Goal: Transaction & Acquisition: Obtain resource

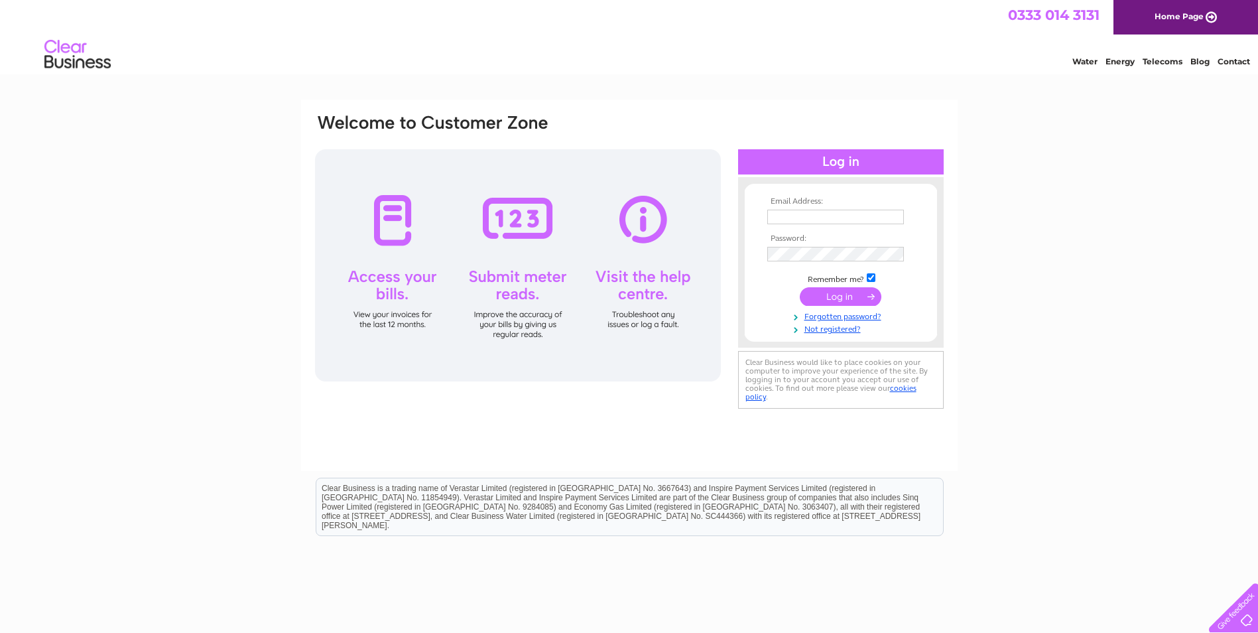
type input "margaret@standardrealestateltd.com"
click at [842, 301] on input "submit" at bounding box center [841, 296] width 82 height 19
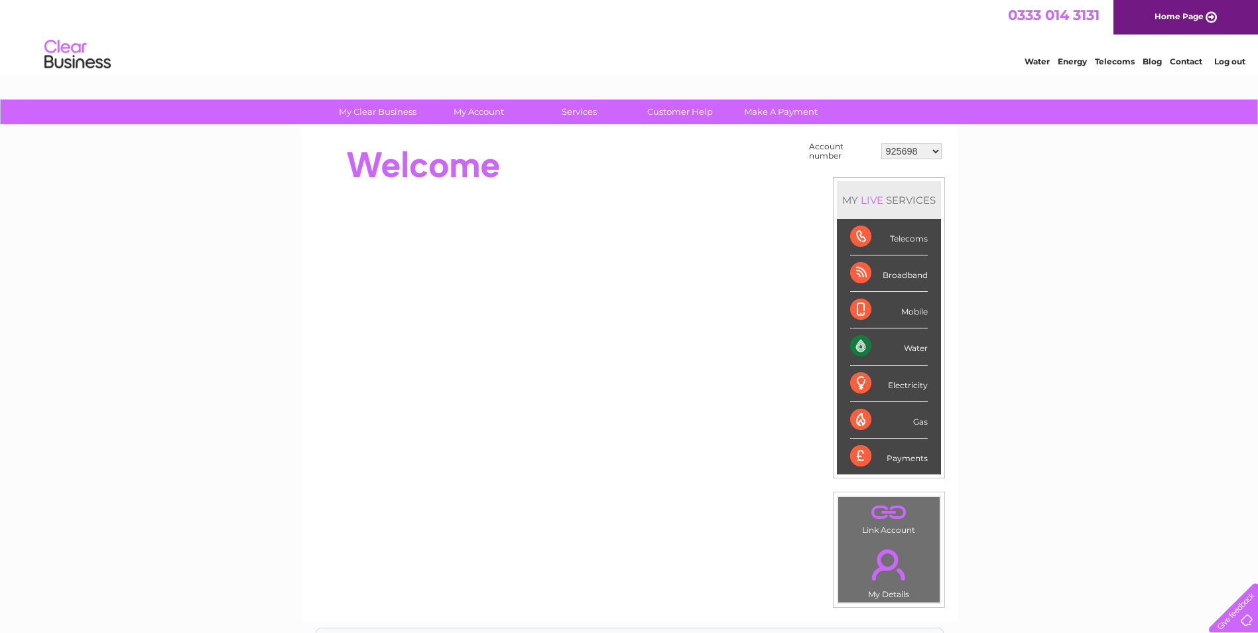
click at [921, 150] on select "925698 934462 934831 938572 941363 942374 952730 966731 966770 967205 971927 97…" at bounding box center [912, 151] width 60 height 16
select select "1120525"
click at [882, 143] on select "925698 934462 934831 938572 941363 942374 952730 966731 966770 967205 971927 97…" at bounding box center [912, 151] width 60 height 16
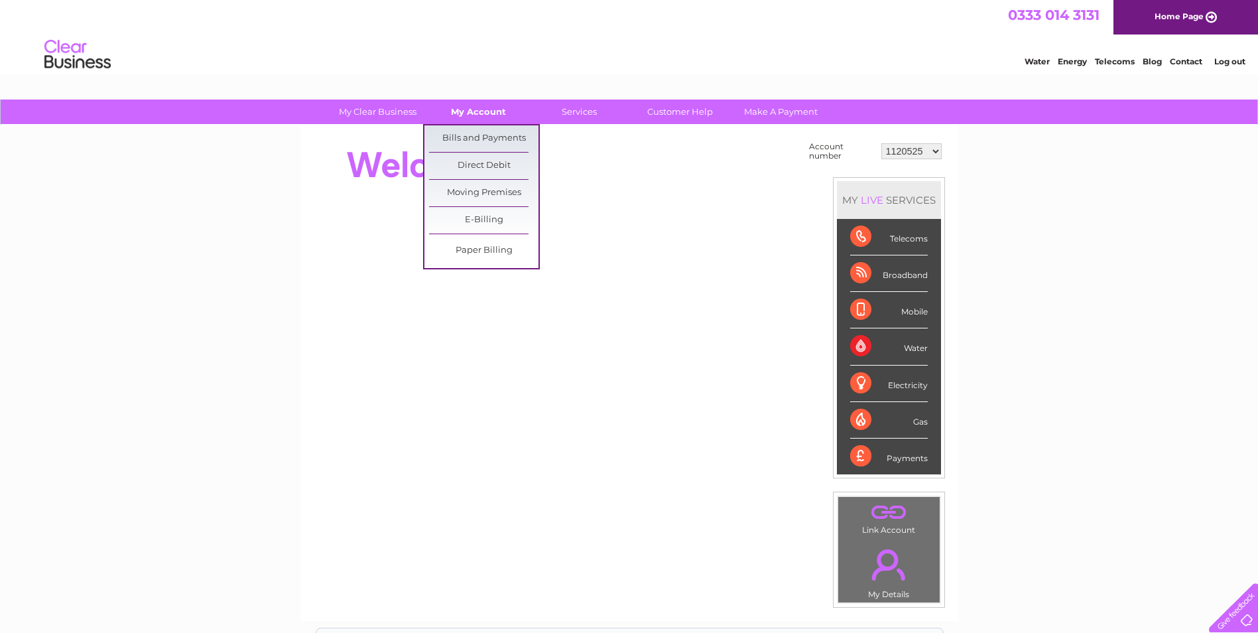
click at [480, 116] on link "My Account" at bounding box center [478, 112] width 109 height 25
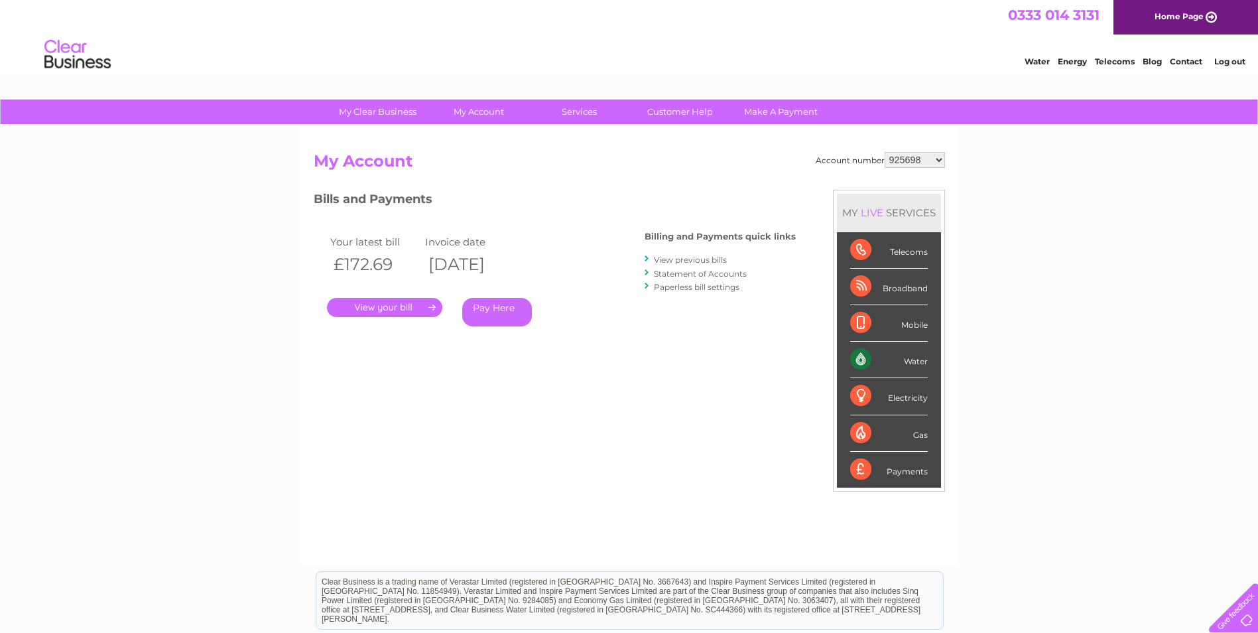
click at [935, 163] on select "925698 934462 934831 938572 941363 942374 952730 966731 966770 967205 971927 97…" at bounding box center [915, 160] width 60 height 16
select select "1120525"
click at [885, 152] on select "925698 934462 934831 938572 941363 942374 952730 966731 966770 967205 971927 97…" at bounding box center [915, 160] width 60 height 16
click at [704, 258] on link "View previous bills" at bounding box center [690, 260] width 73 height 10
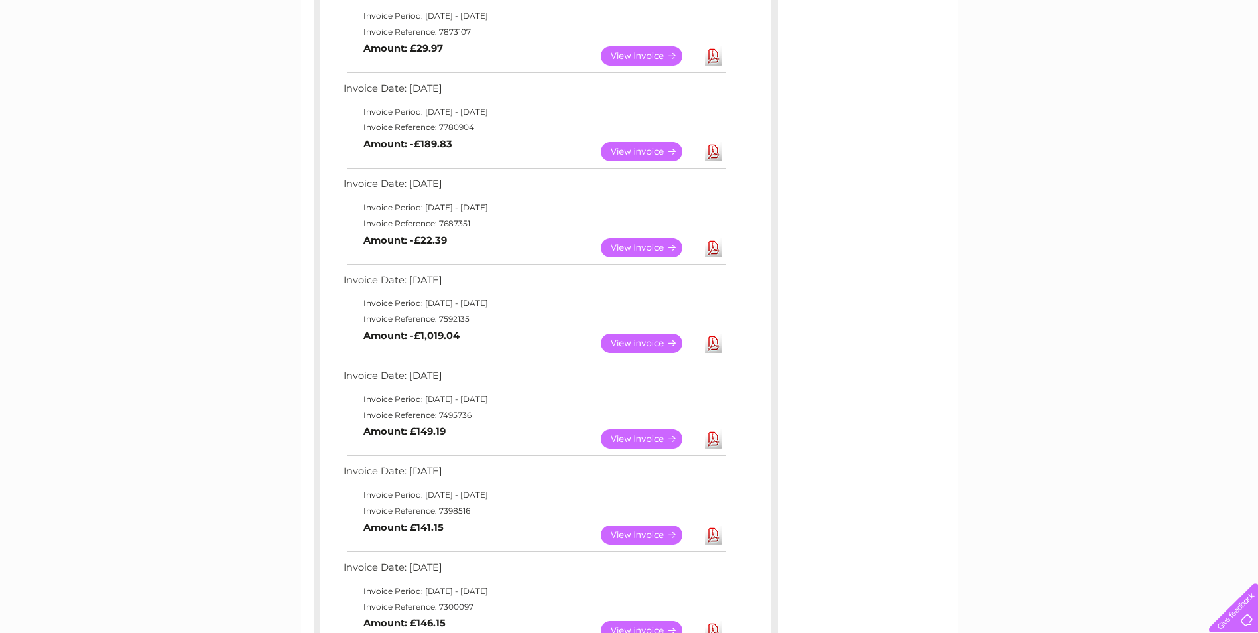
scroll to position [133, 0]
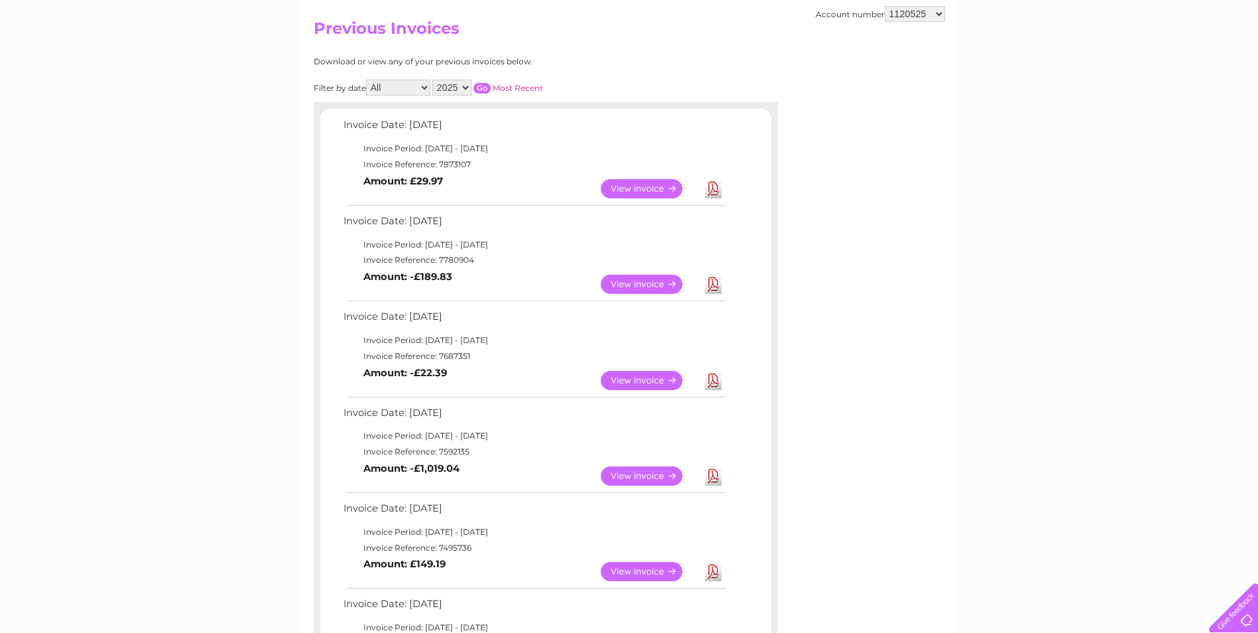
click at [635, 190] on link "View" at bounding box center [650, 188] width 98 height 19
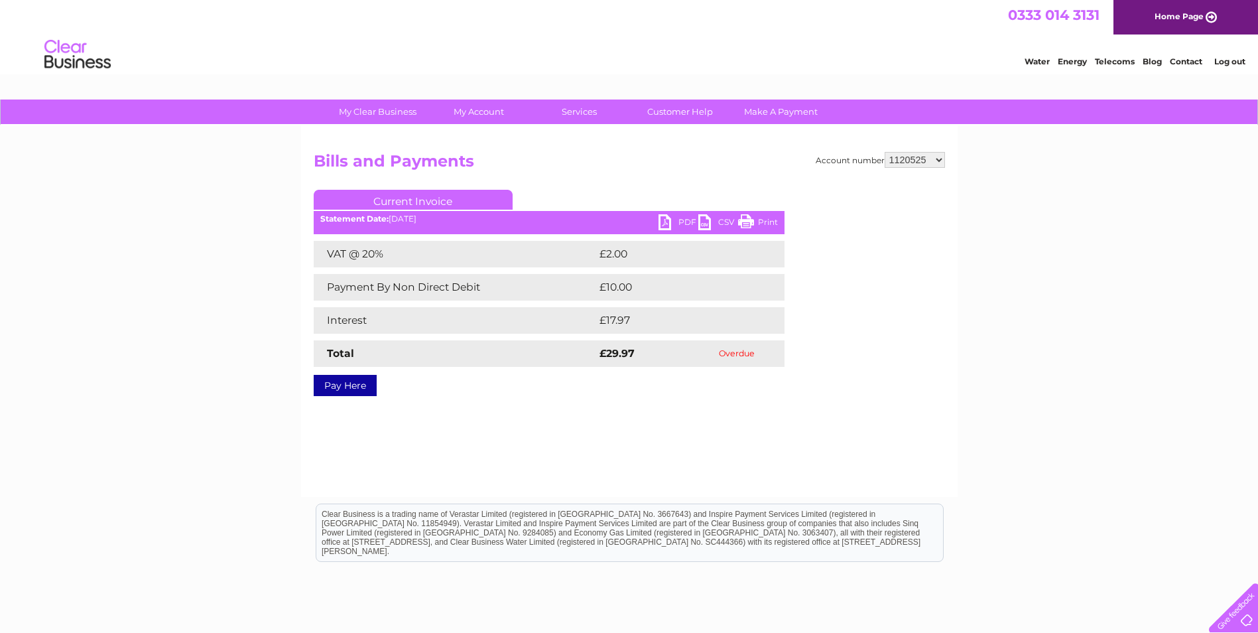
click at [663, 216] on link "PDF" at bounding box center [679, 223] width 40 height 19
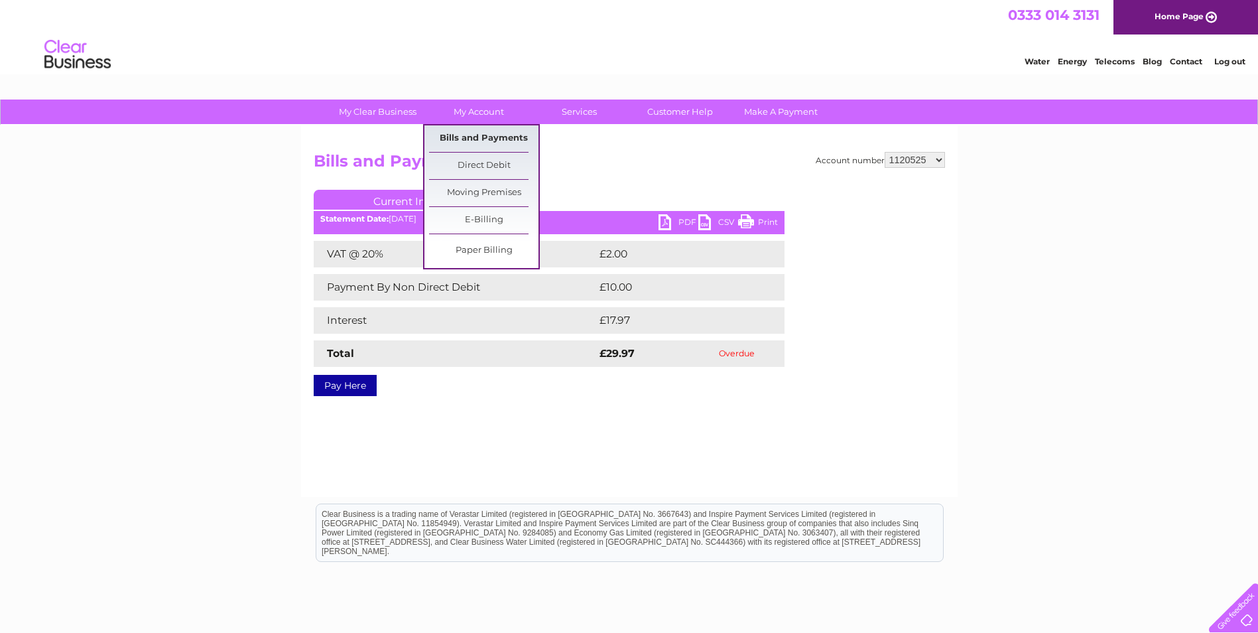
click at [495, 134] on link "Bills and Payments" at bounding box center [483, 138] width 109 height 27
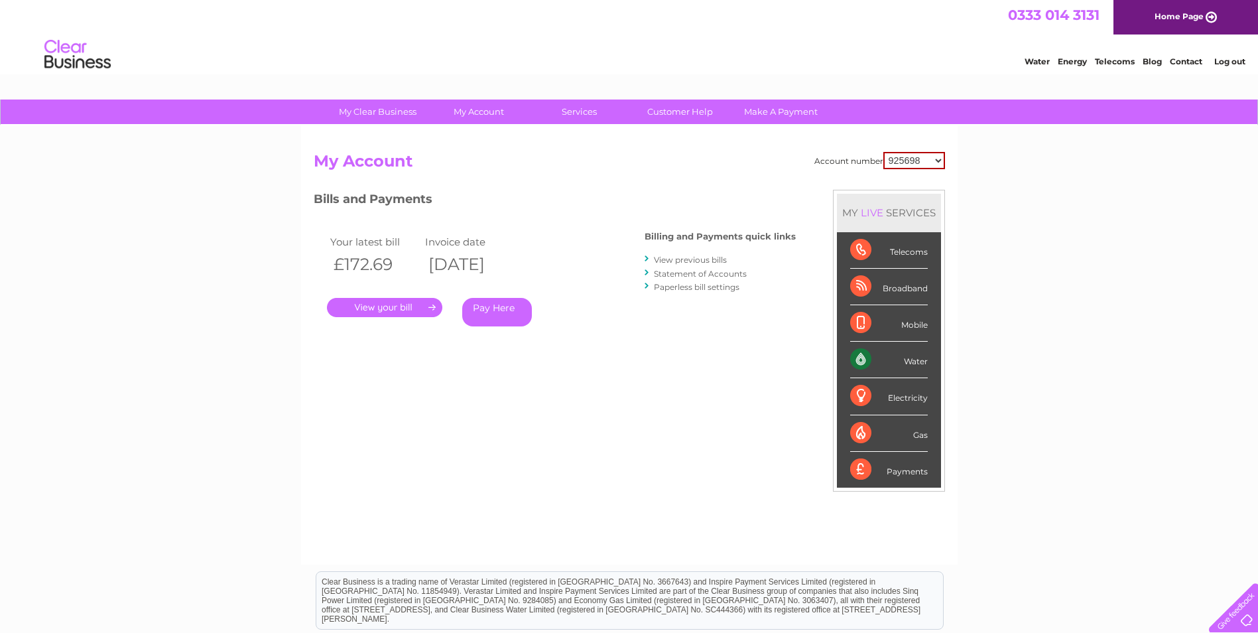
click at [935, 157] on select "925698 934462 934831 938572 941363 942374 952730 966731 966770 967205 971927 97…" at bounding box center [915, 160] width 62 height 17
select select "1120525"
click at [884, 152] on select "925698 934462 934831 938572 941363 942374 952730 966731 966770 967205 971927 97…" at bounding box center [915, 160] width 62 height 17
click at [707, 273] on link "Statement of Accounts" at bounding box center [700, 274] width 93 height 10
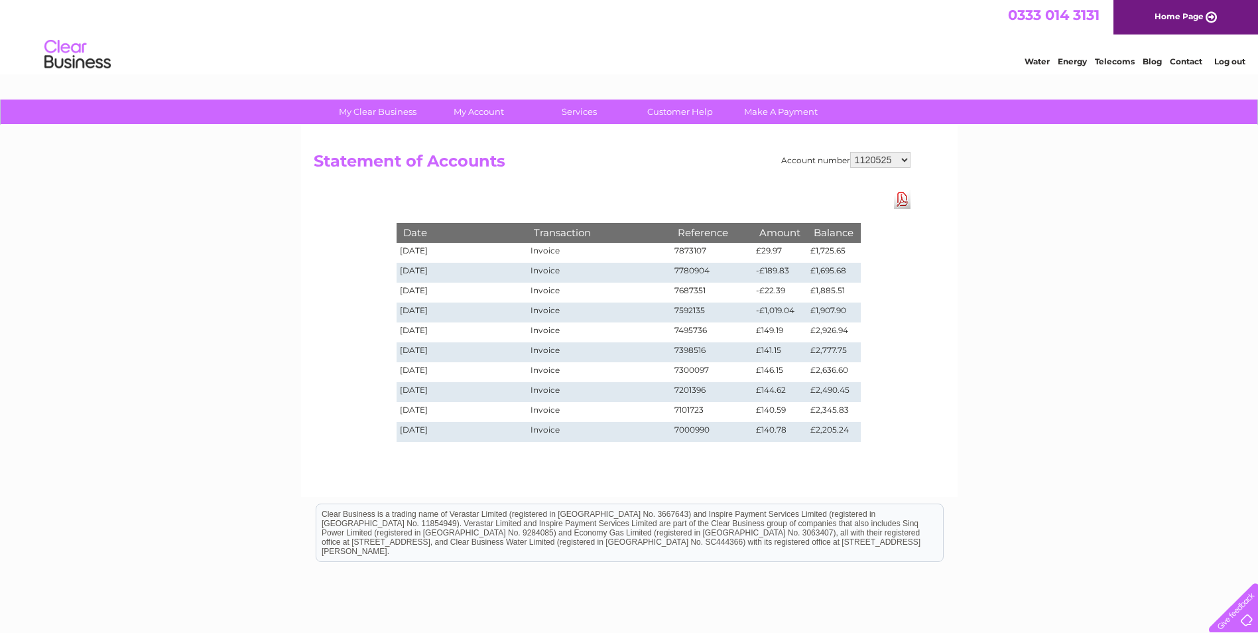
click at [904, 198] on link "Download Pdf" at bounding box center [902, 199] width 17 height 19
click at [1178, 59] on link "Contact" at bounding box center [1186, 61] width 33 height 10
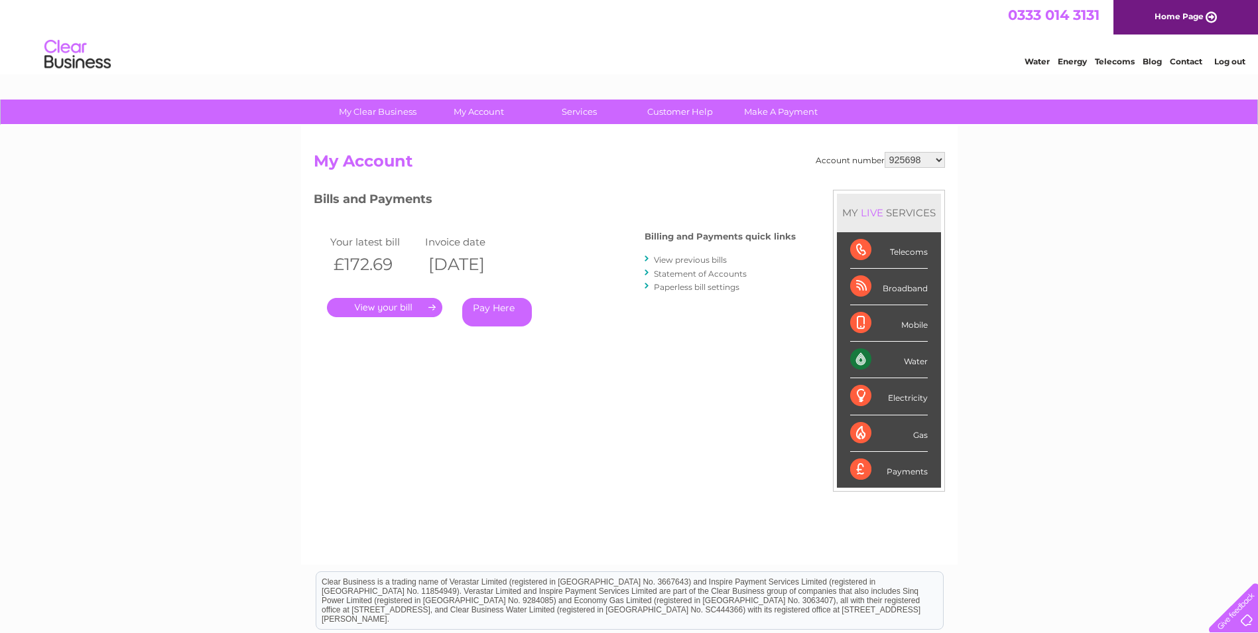
click at [931, 156] on select "925698 934462 934831 938572 941363 942374 952730 966731 966770 967205 971927 97…" at bounding box center [915, 160] width 60 height 16
select select "1120525"
click at [885, 152] on select "925698 934462 934831 938572 941363 942374 952730 966731 966770 967205 971927 97…" at bounding box center [915, 160] width 60 height 16
click at [385, 310] on link "." at bounding box center [384, 307] width 115 height 19
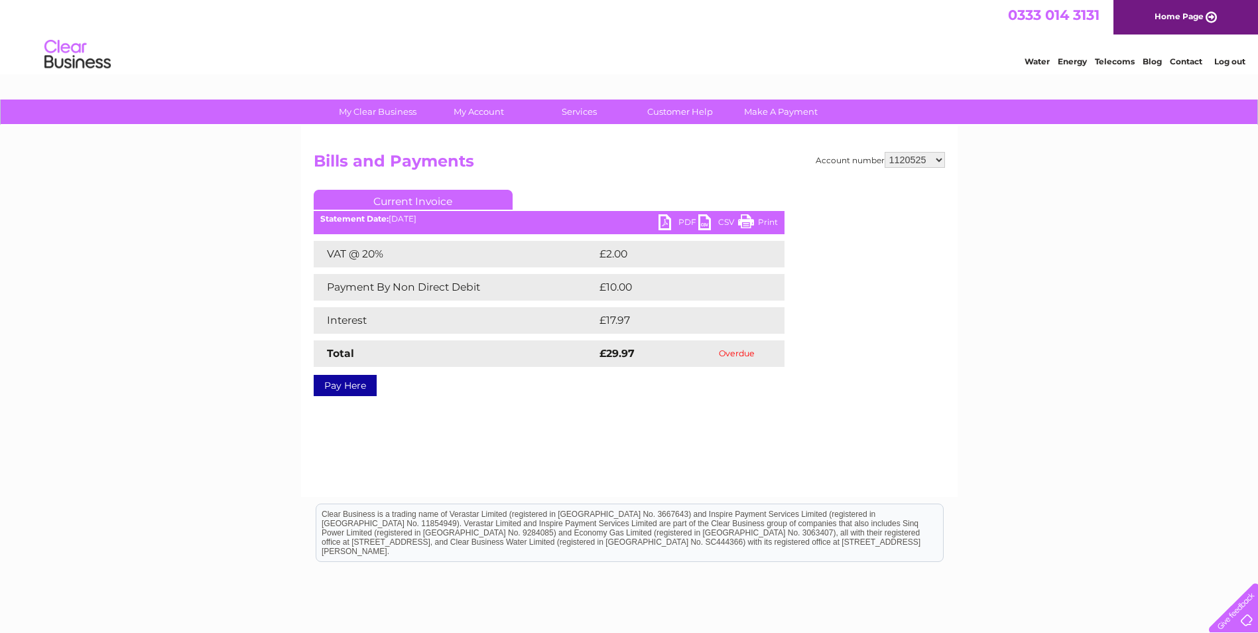
click at [663, 214] on ul "Current Invoice" at bounding box center [549, 202] width 471 height 25
click at [666, 218] on link "PDF" at bounding box center [679, 223] width 40 height 19
click at [941, 163] on select "925698 934462 934831 938572 941363 942374 952730 966731 966770 967205 971927 97…" at bounding box center [915, 160] width 60 height 16
select select "985178"
click at [885, 152] on select "925698 934462 934831 938572 941363 942374 952730 966731 966770 967205 971927 97…" at bounding box center [915, 160] width 60 height 16
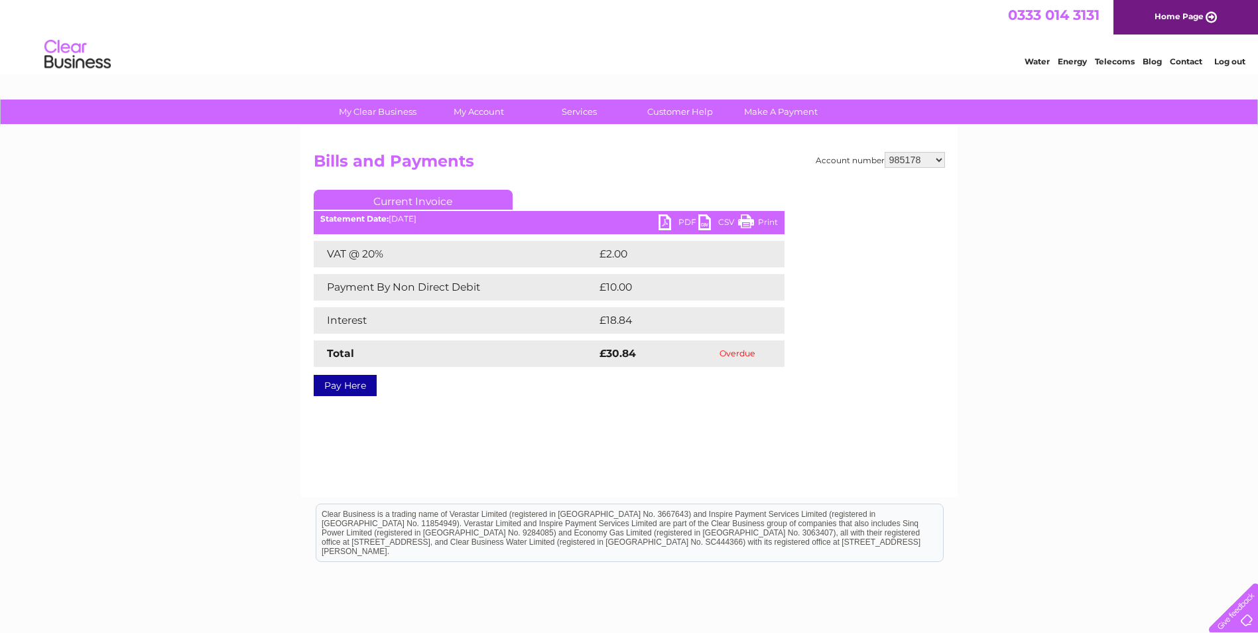
click at [667, 225] on link "PDF" at bounding box center [679, 223] width 40 height 19
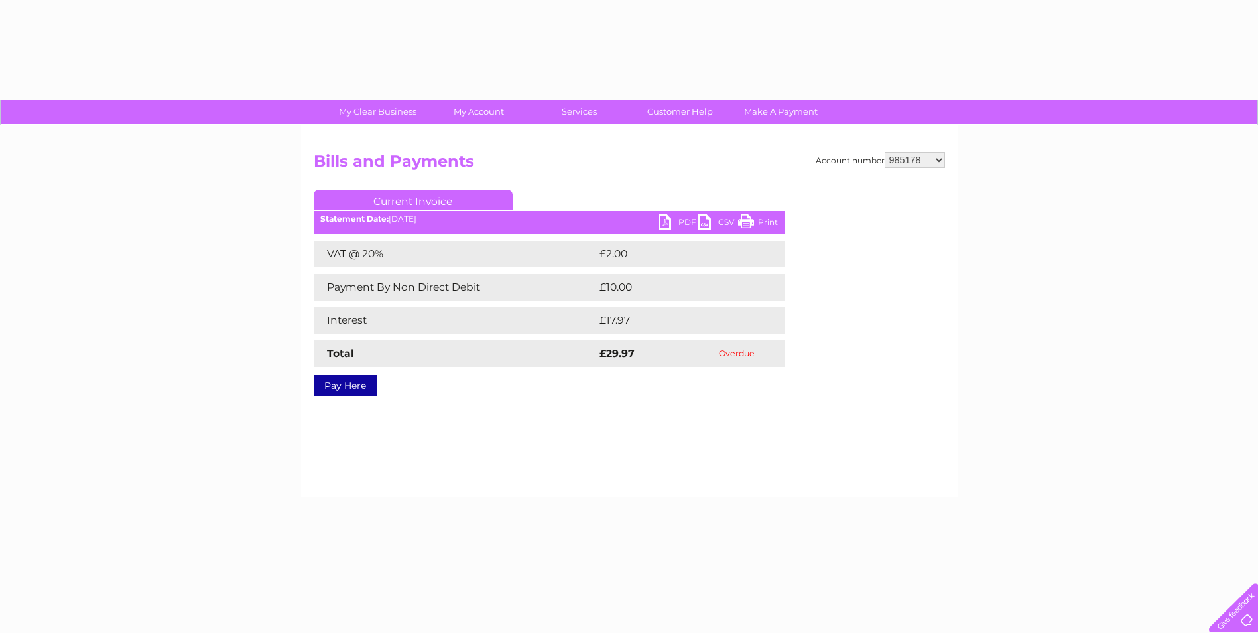
select select "985178"
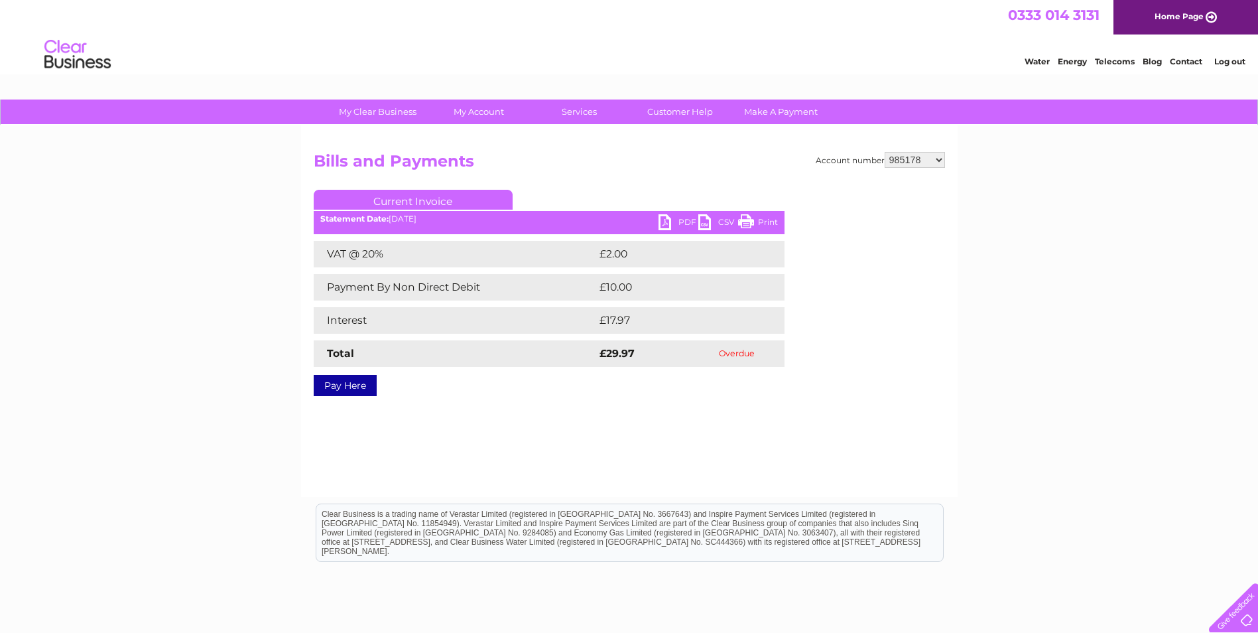
click at [939, 160] on select "925698 934462 934831 938572 941363 942374 952730 966731 966770 967205 971927 97…" at bounding box center [915, 160] width 60 height 16
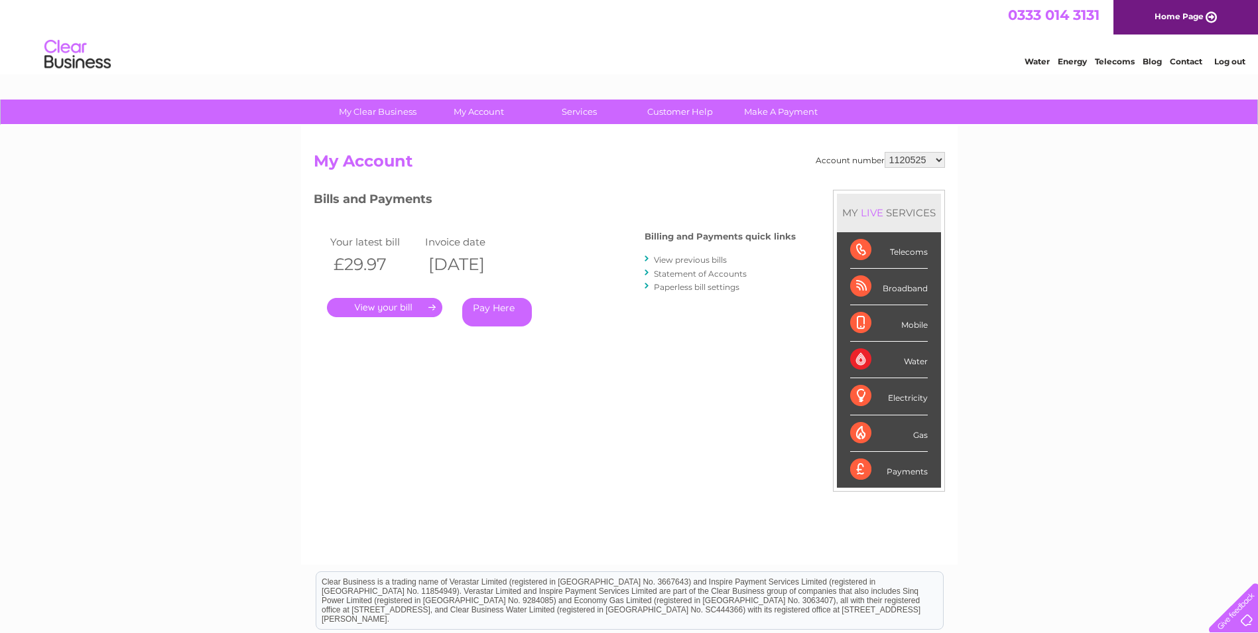
click at [711, 274] on link "Statement of Accounts" at bounding box center [700, 274] width 93 height 10
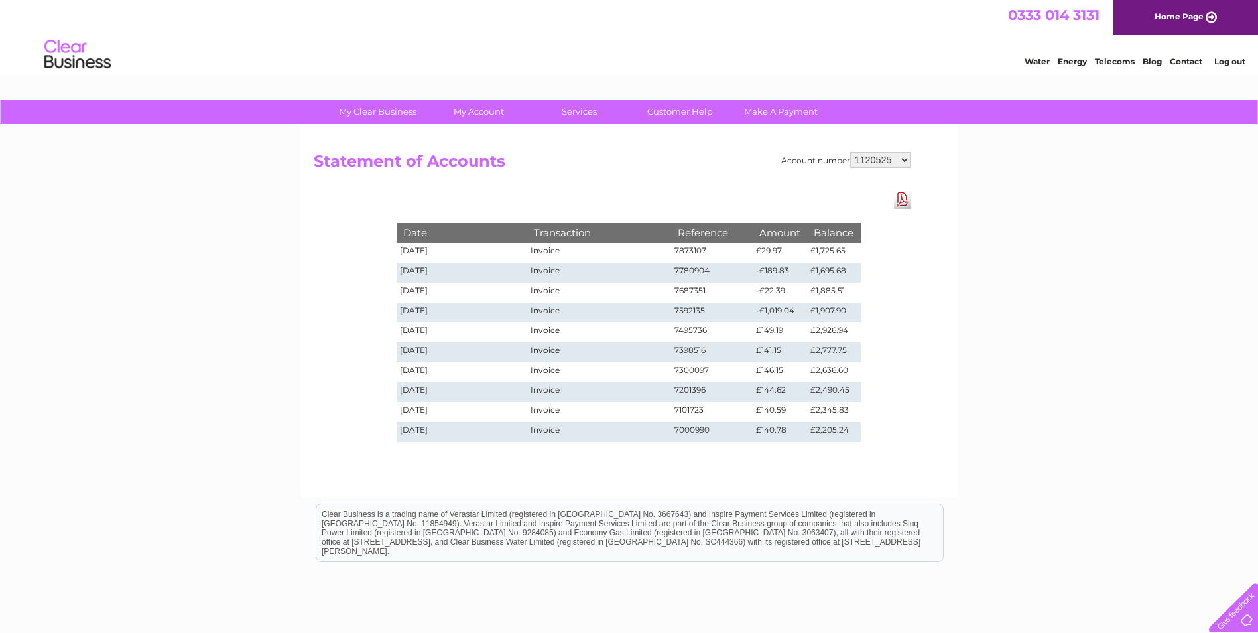
click at [893, 162] on select "925698 934462 934831 938572 941363 942374 952730 966731 966770 967205 971927 97…" at bounding box center [880, 160] width 60 height 16
select select "985178"
click at [850, 152] on select "925698 934462 934831 938572 941363 942374 952730 966731 966770 967205 971927 97…" at bounding box center [880, 160] width 60 height 16
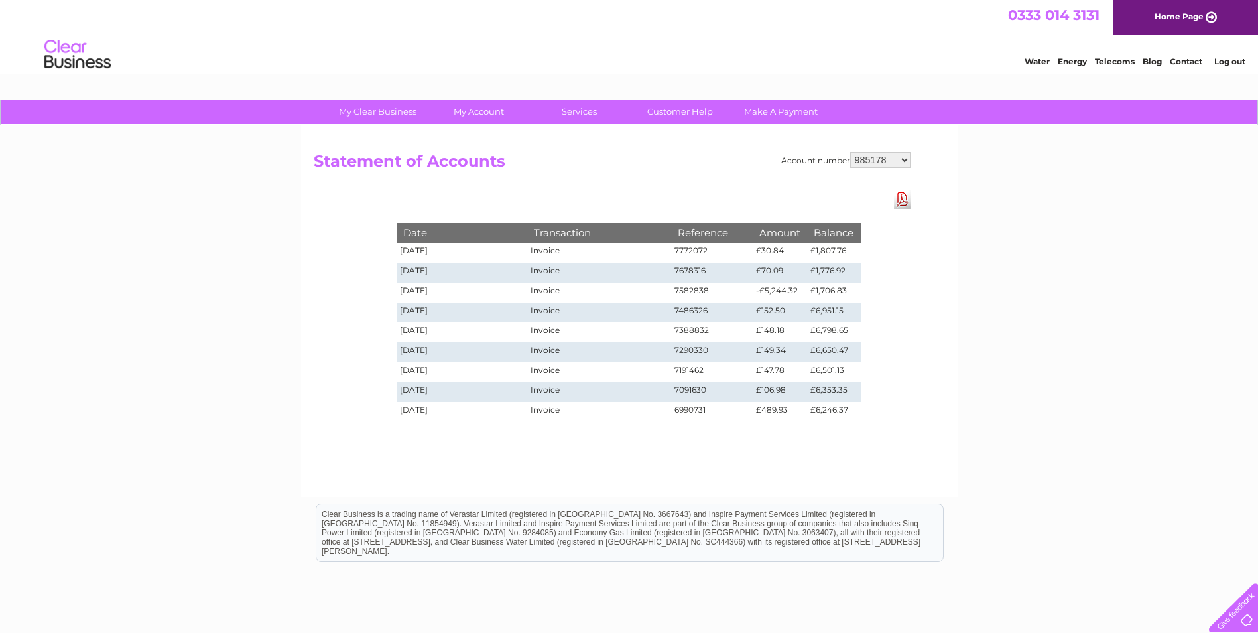
click at [905, 201] on link "Download Pdf" at bounding box center [902, 199] width 17 height 19
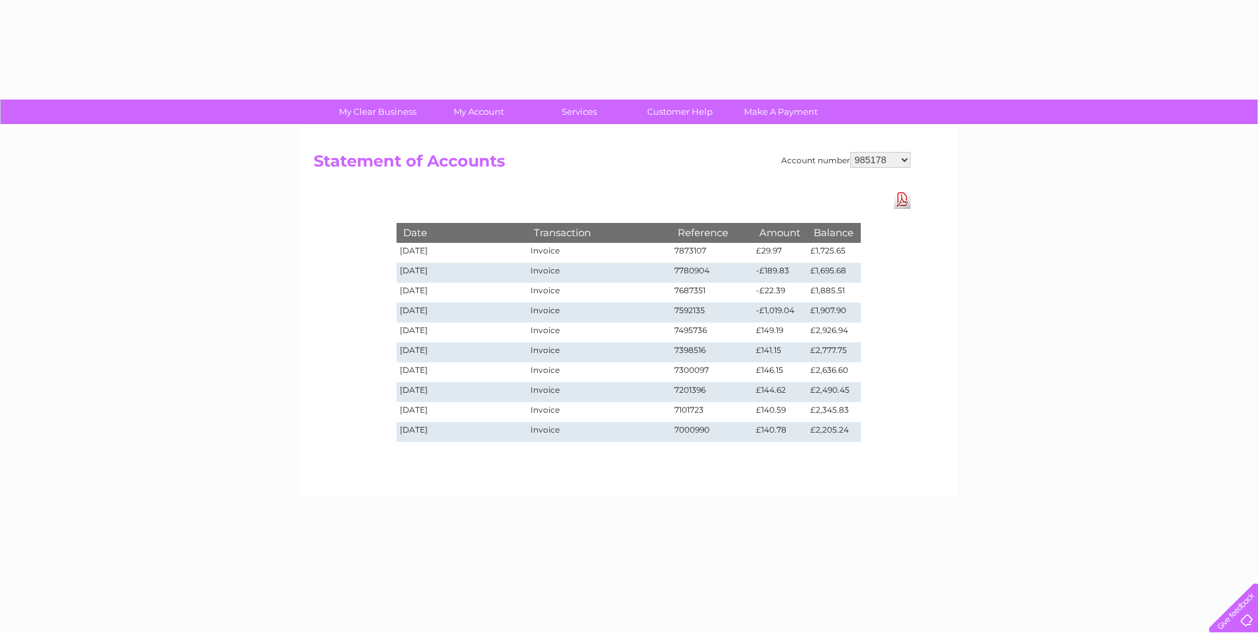
select select "985178"
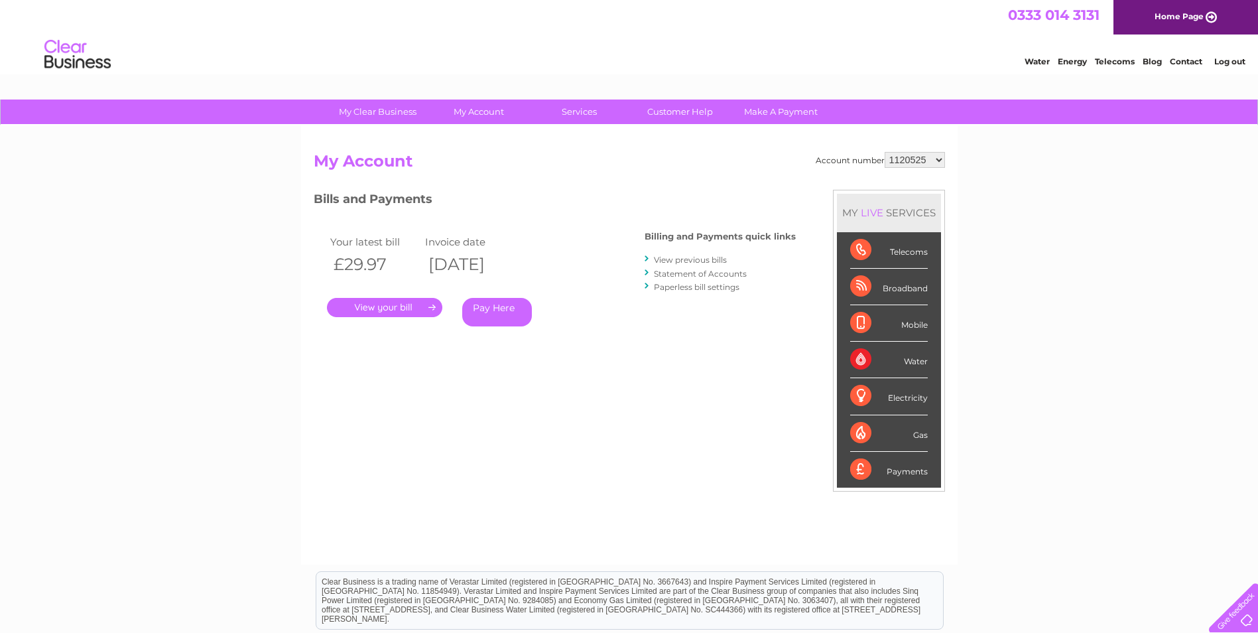
click at [646, 257] on div at bounding box center [648, 259] width 6 height 13
click at [683, 255] on link "View previous bills" at bounding box center [690, 260] width 73 height 10
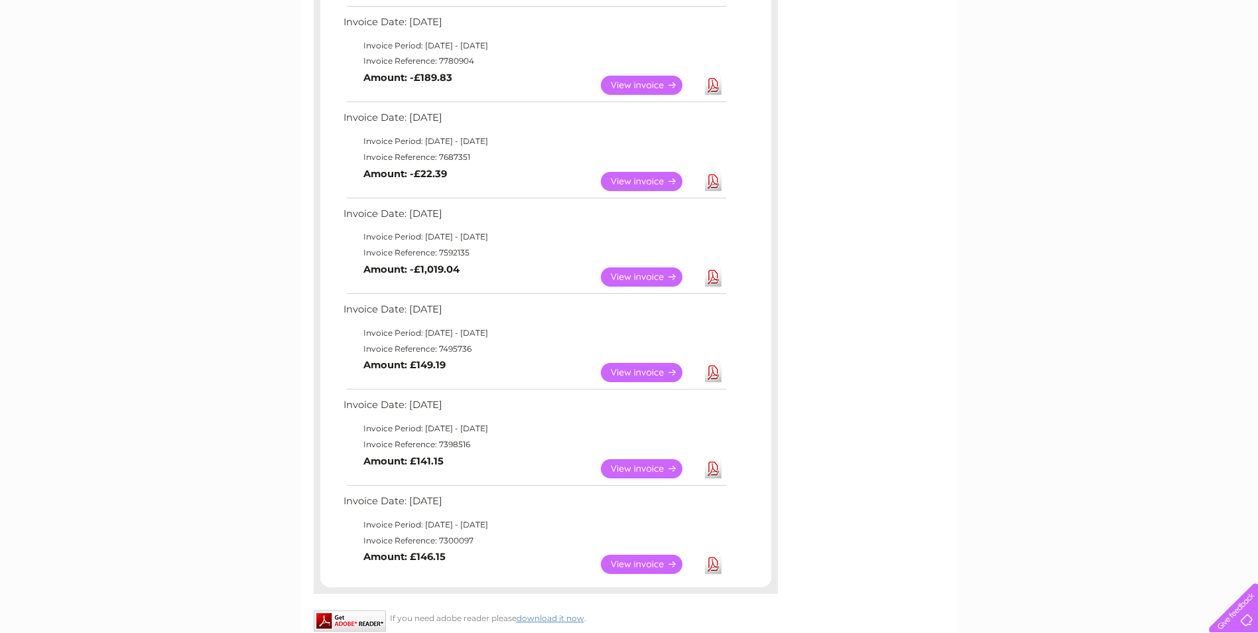
scroll to position [585, 0]
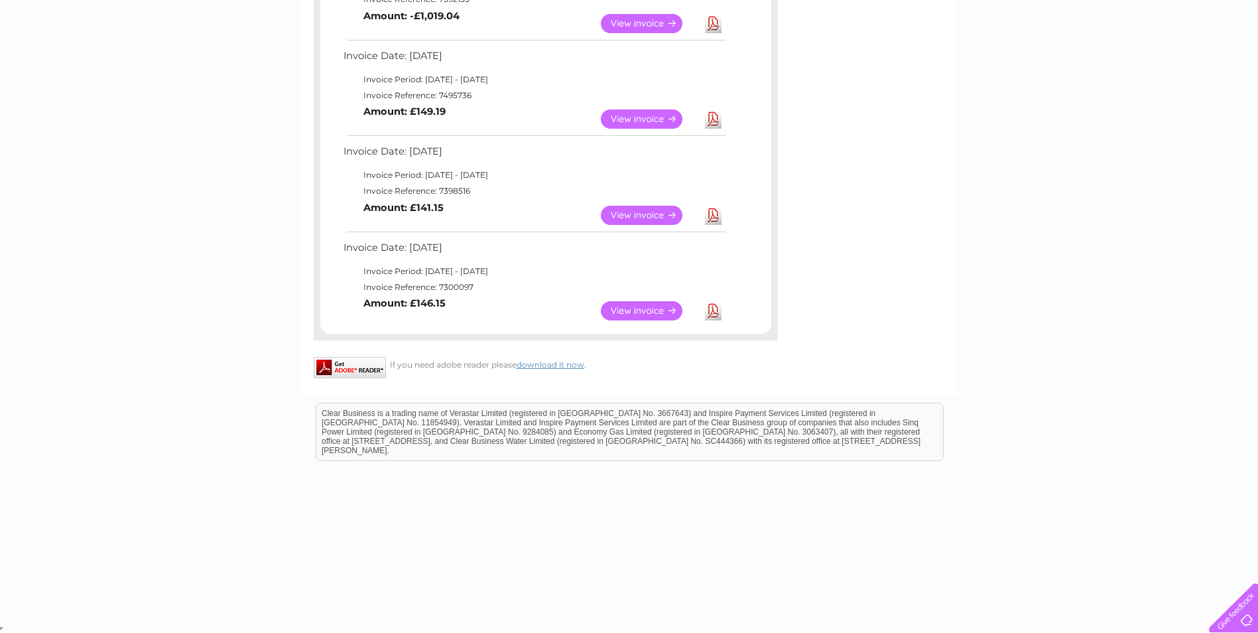
click at [644, 313] on link "View" at bounding box center [650, 310] width 98 height 19
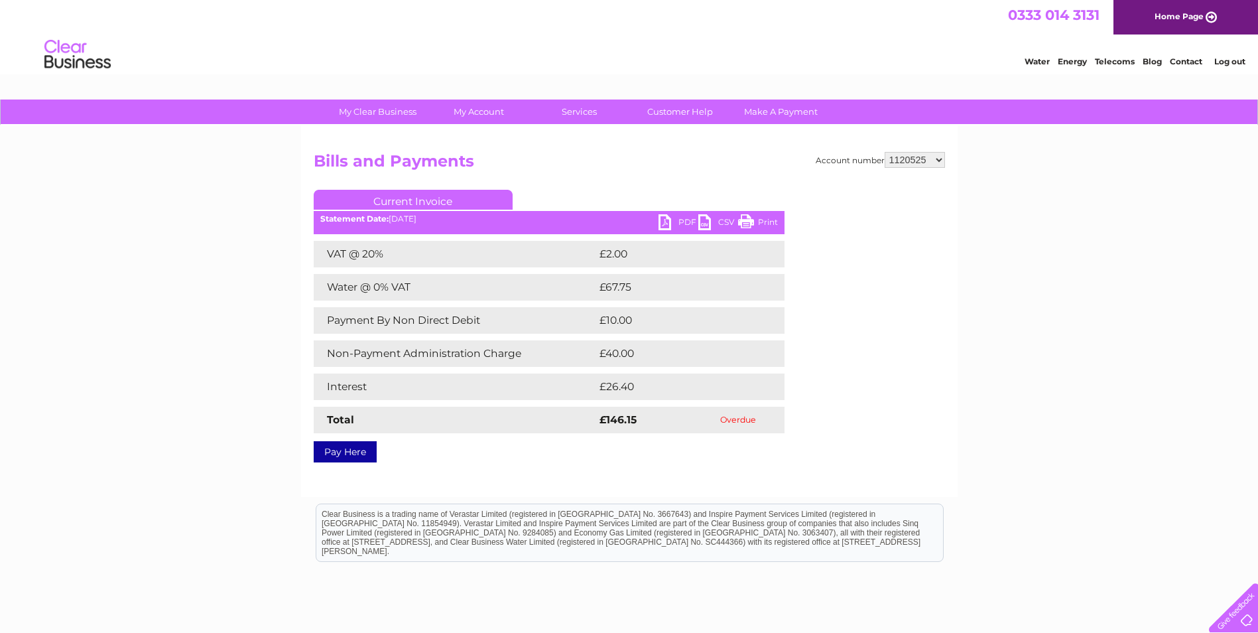
click at [940, 161] on select "925698 934462 934831 938572 941363 942374 952730 966731 966770 967205 971927 97…" at bounding box center [915, 160] width 60 height 16
select select "985178"
click at [885, 152] on select "925698 934462 934831 938572 941363 942374 952730 966731 966770 967205 971927 97…" at bounding box center [915, 160] width 60 height 16
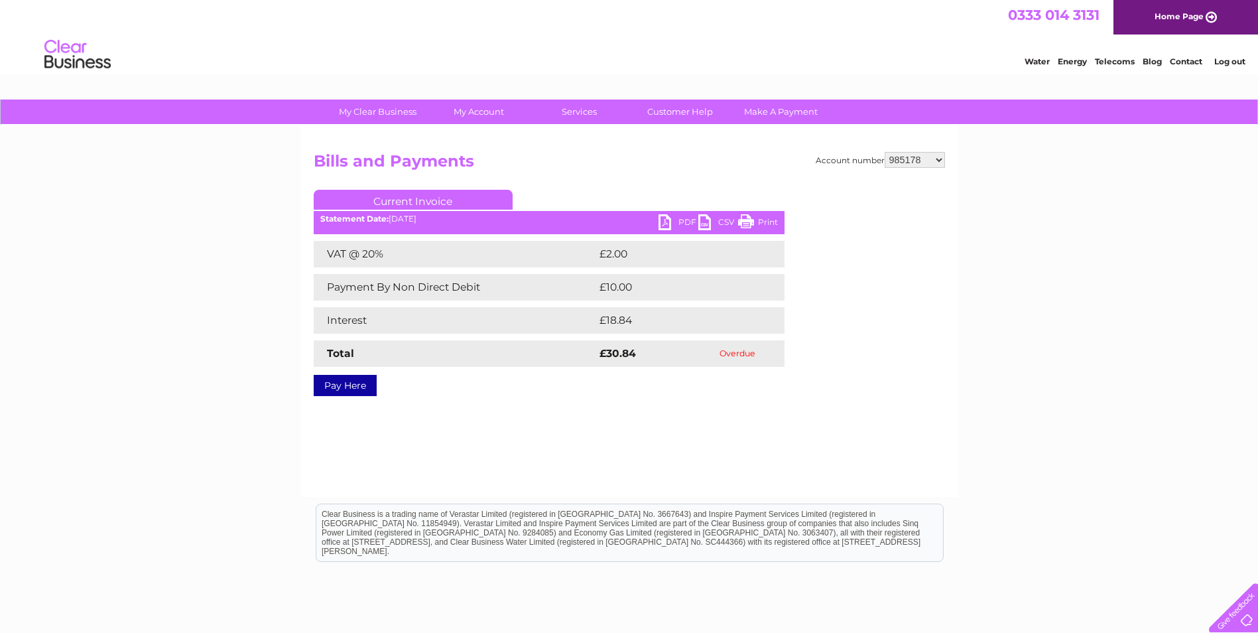
click at [663, 222] on link "PDF" at bounding box center [679, 223] width 40 height 19
click at [929, 162] on select "925698 934462 934831 938572 941363 942374 952730 966731 966770 967205 971927 97…" at bounding box center [915, 160] width 60 height 16
select select "1120525"
click at [885, 152] on select "925698 934462 934831 938572 941363 942374 952730 966731 966770 967205 971927 97…" at bounding box center [915, 160] width 60 height 16
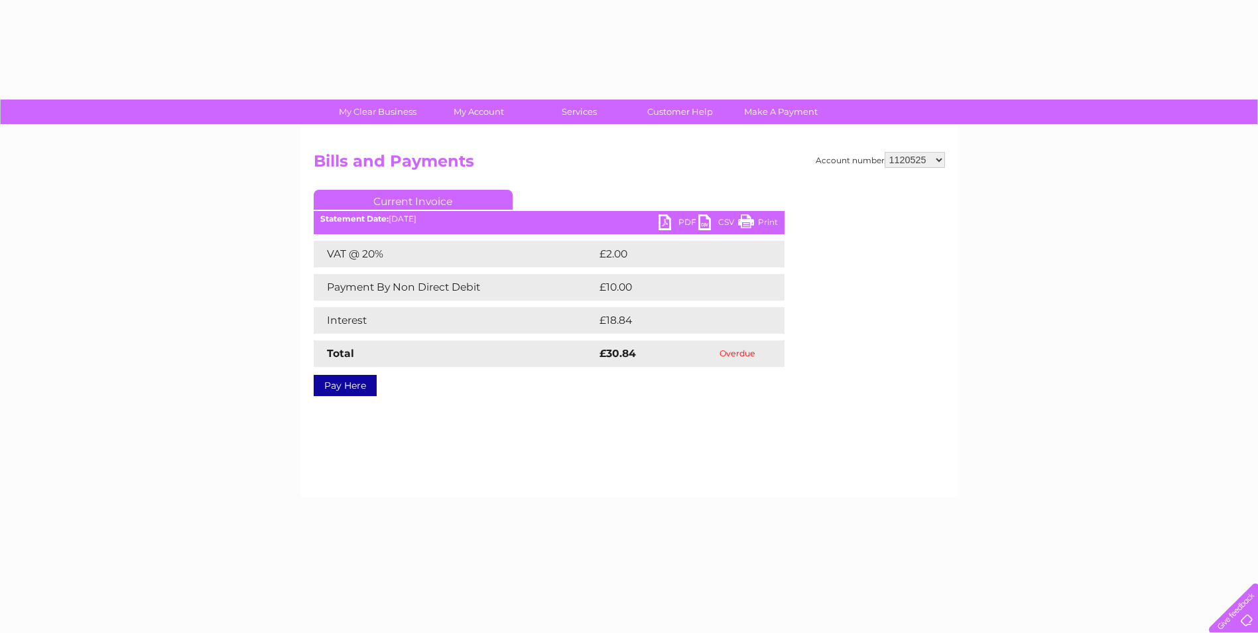
select select "1120525"
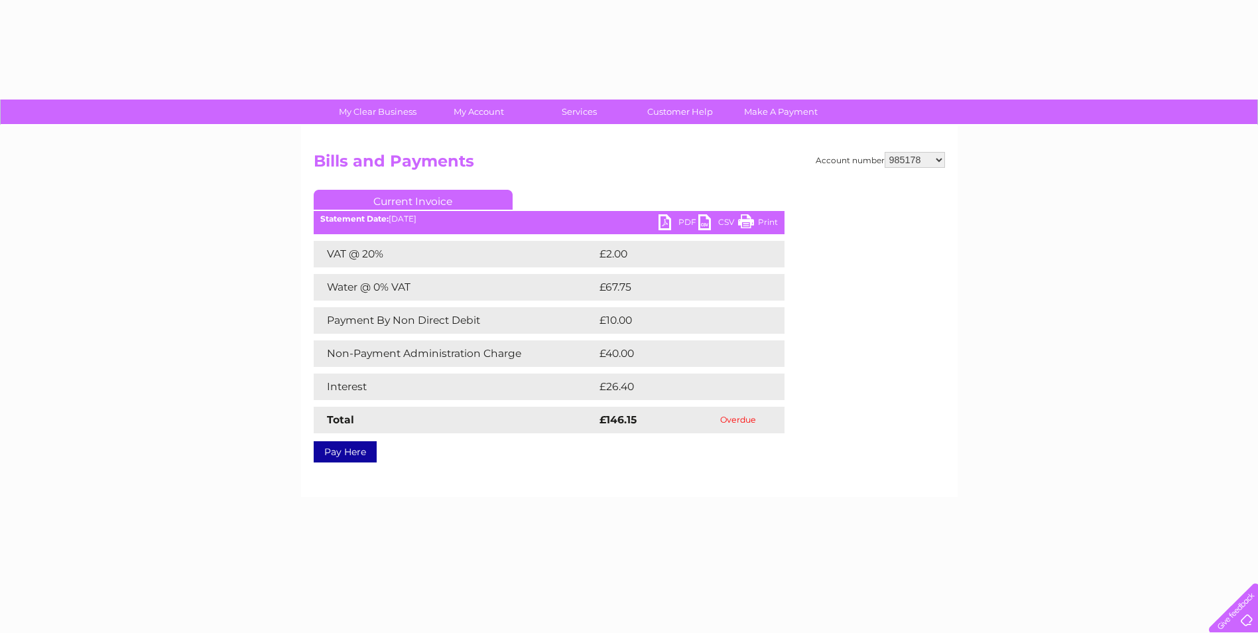
select select "985178"
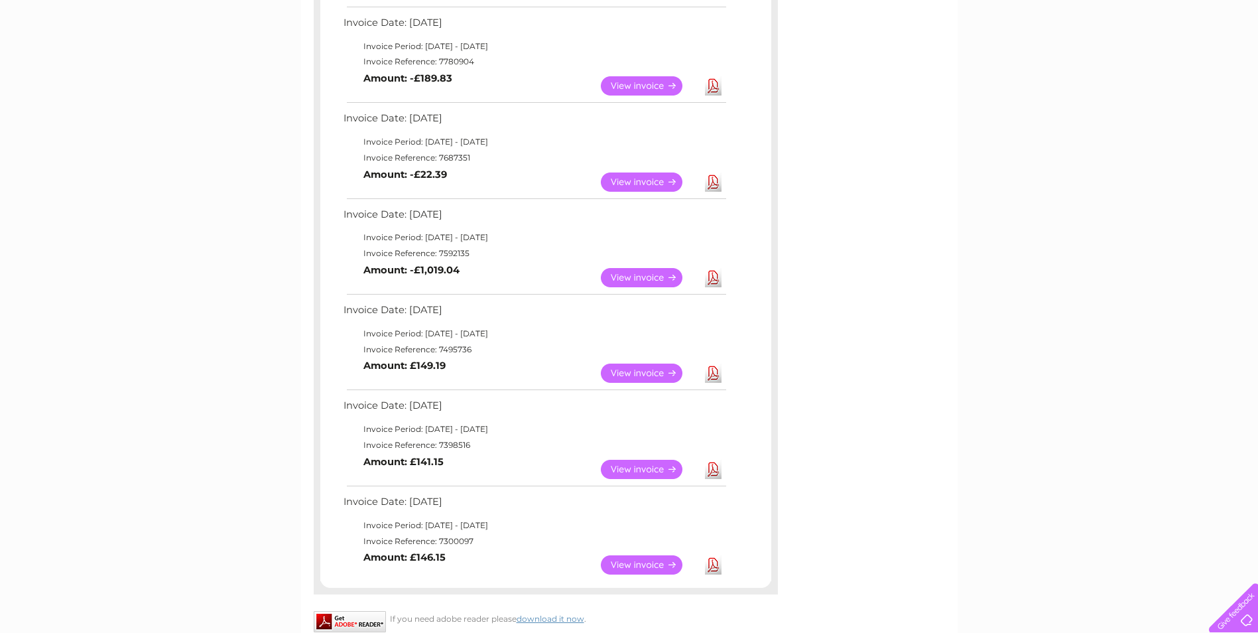
scroll to position [332, 0]
click at [644, 375] on link "View" at bounding box center [650, 372] width 98 height 19
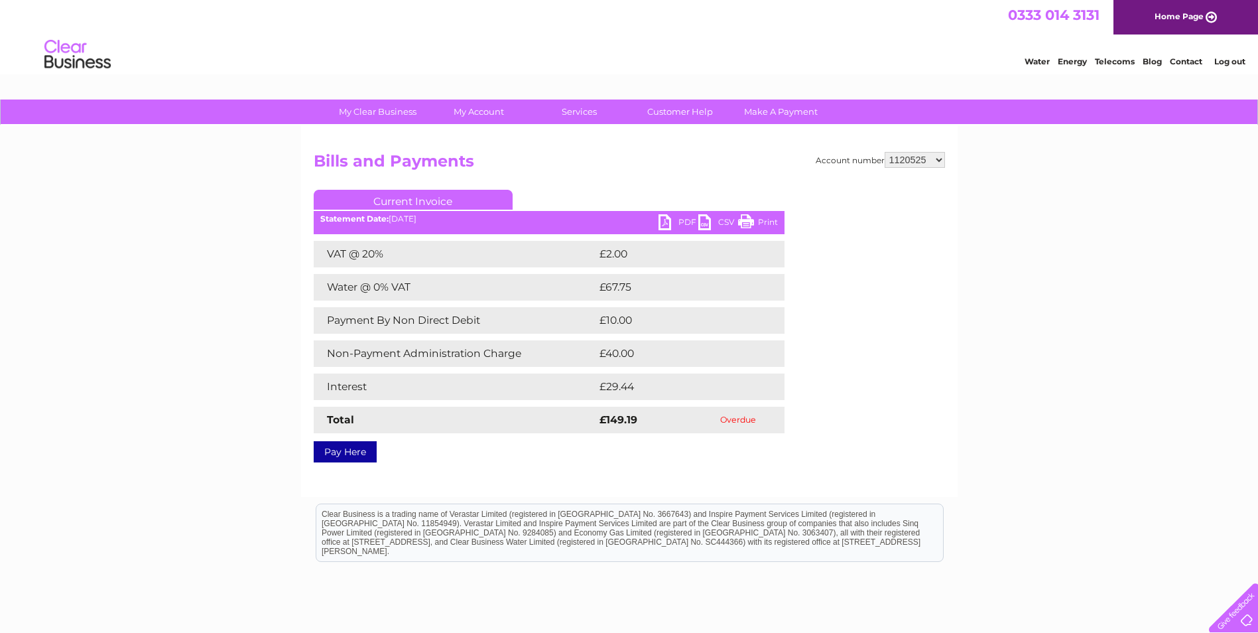
click at [664, 216] on link "PDF" at bounding box center [679, 223] width 40 height 19
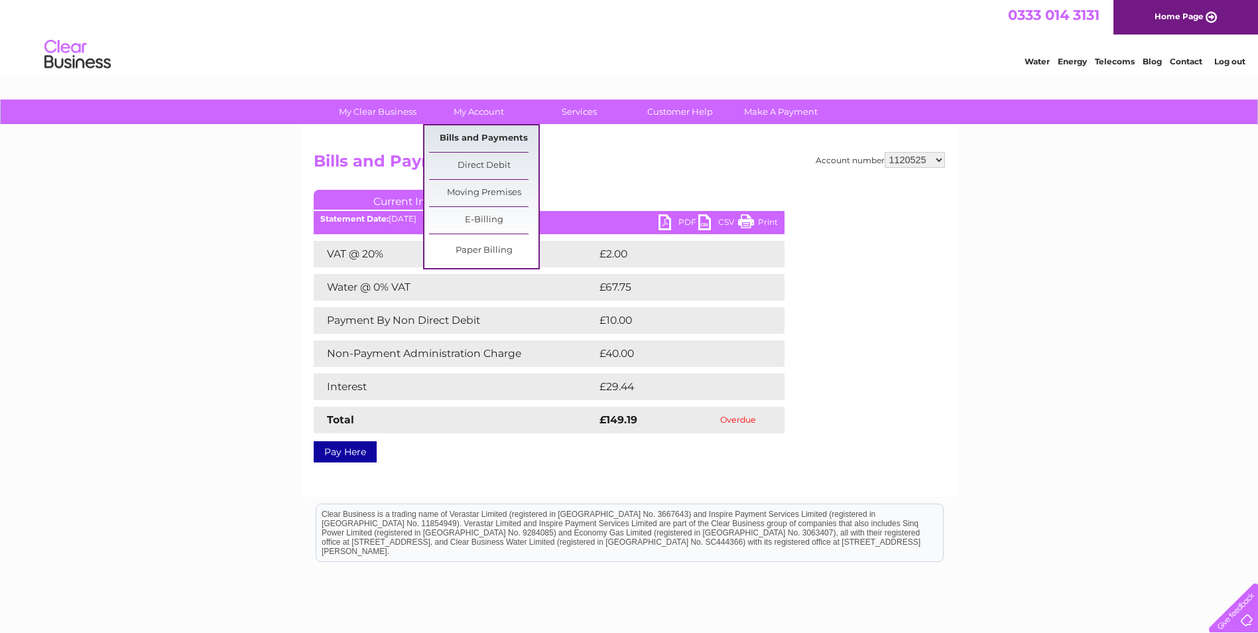
click at [476, 135] on link "Bills and Payments" at bounding box center [483, 138] width 109 height 27
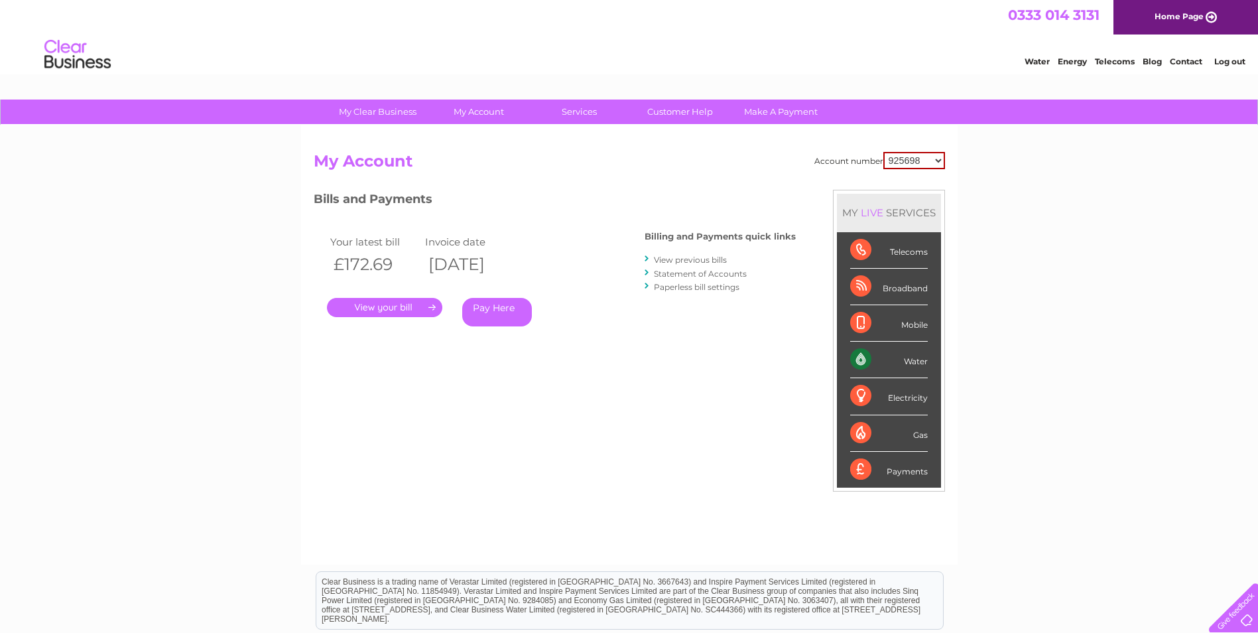
click at [921, 163] on select "925698 934462 934831 938572 941363 942374 952730 966731 966770 967205 971927 97…" at bounding box center [915, 160] width 62 height 17
select select "1120525"
click at [884, 152] on select "925698 934462 934831 938572 941363 942374 952730 966731 966770 967205 971927 97…" at bounding box center [915, 160] width 62 height 17
click at [669, 274] on link "Statement of Accounts" at bounding box center [700, 274] width 93 height 10
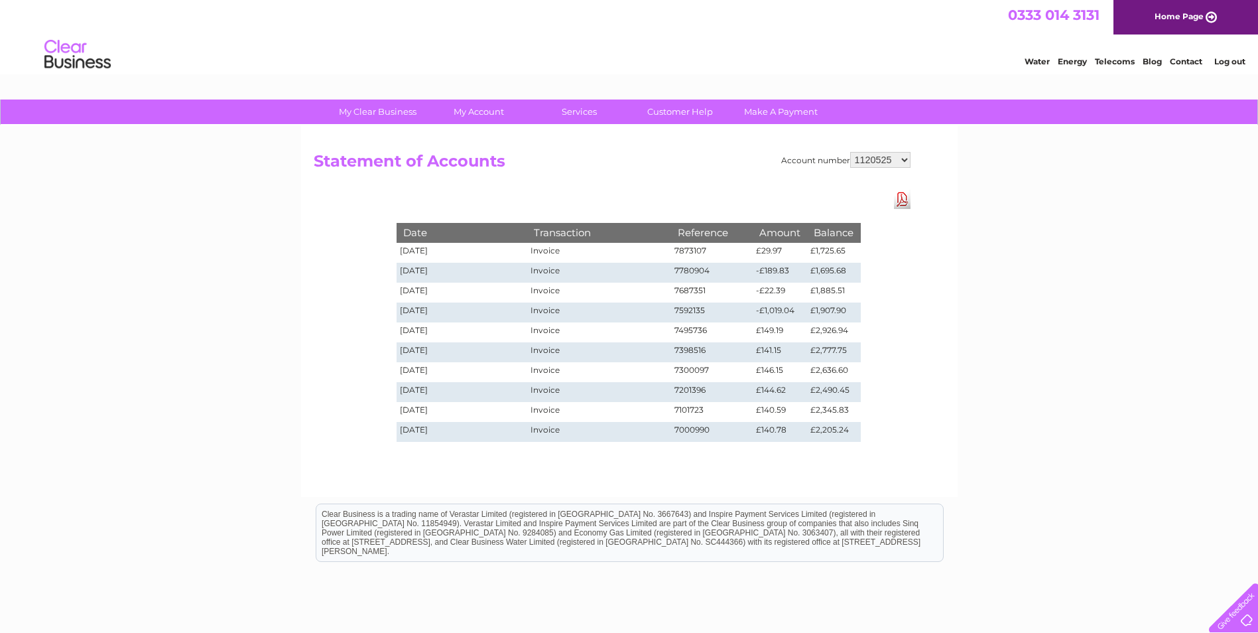
click at [905, 161] on select "925698 934462 934831 938572 941363 942374 952730 966731 966770 967205 971927 97…" at bounding box center [880, 160] width 60 height 16
select select "985178"
click at [850, 152] on select "925698 934462 934831 938572 941363 942374 952730 966731 966770 967205 971927 97…" at bounding box center [880, 160] width 60 height 16
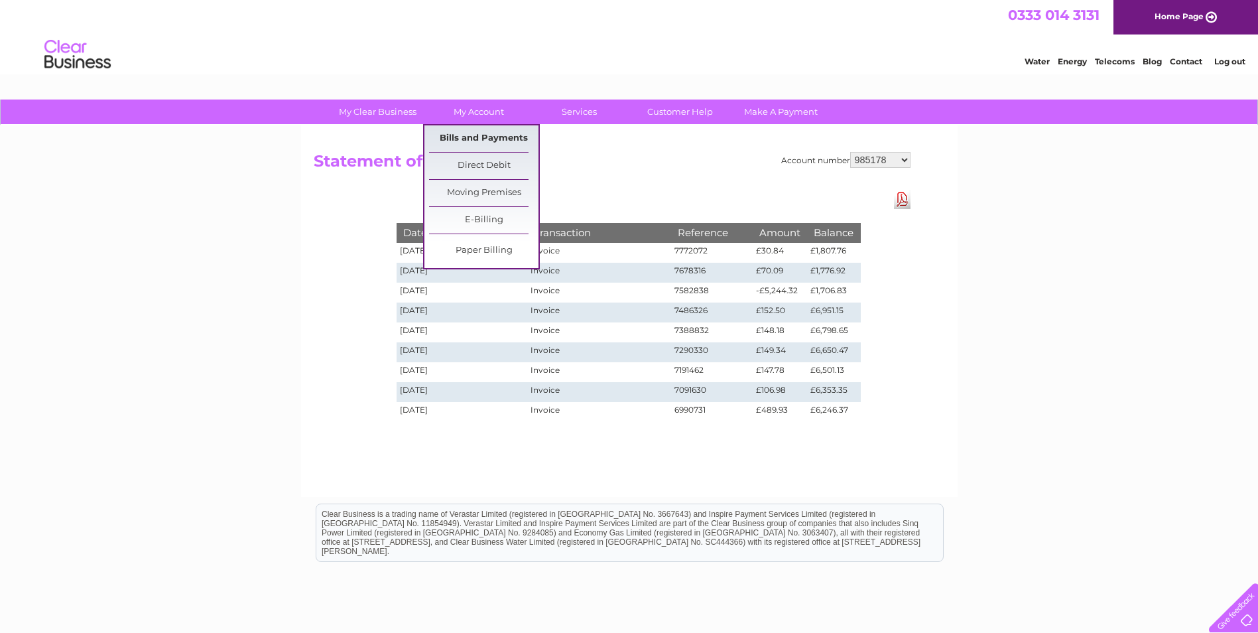
click at [474, 134] on link "Bills and Payments" at bounding box center [483, 138] width 109 height 27
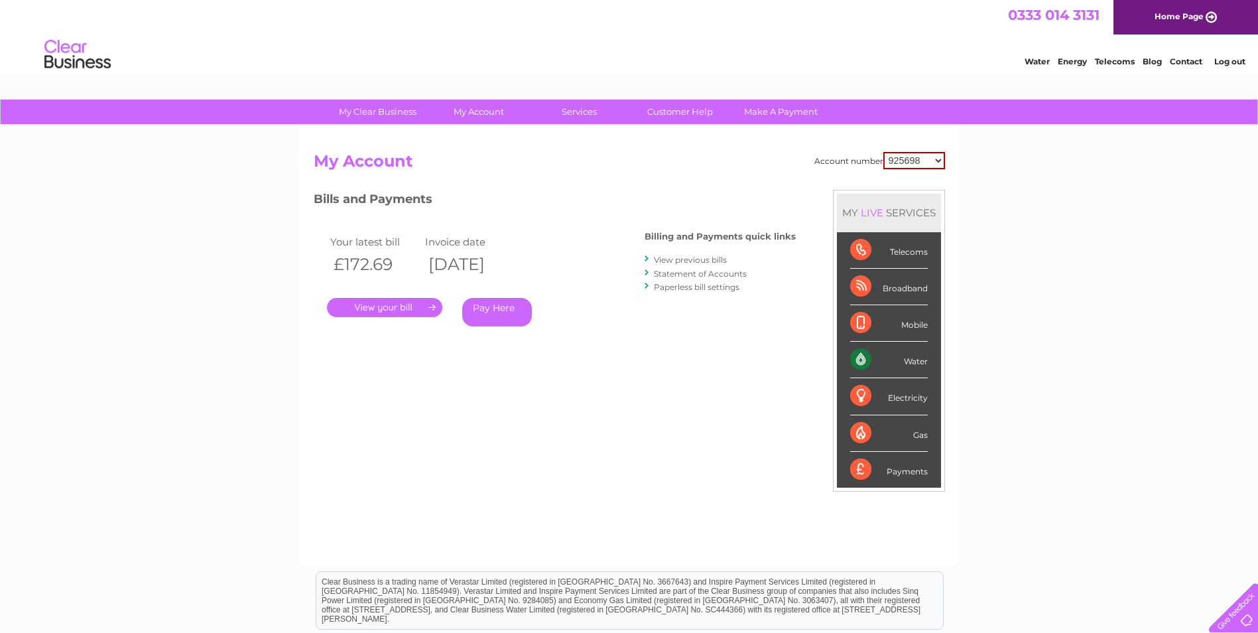
click at [646, 261] on div at bounding box center [648, 259] width 6 height 13
click at [660, 259] on link "View previous bills" at bounding box center [690, 260] width 73 height 10
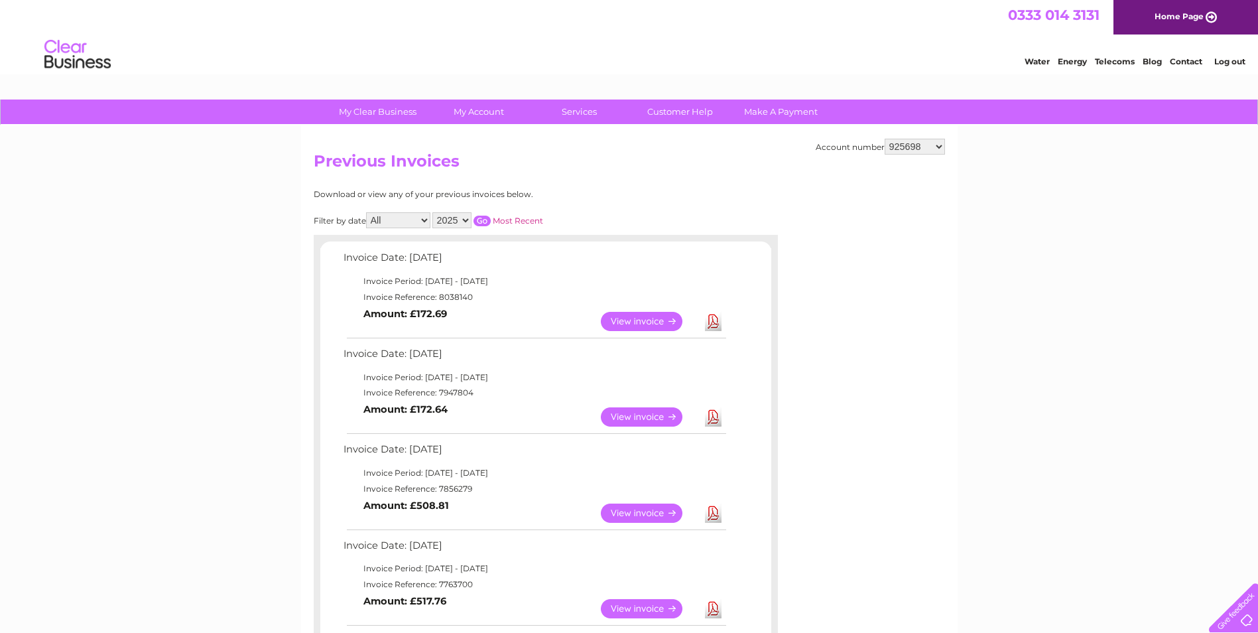
click at [937, 146] on select "925698 934462 934831 938572 941363 942374 952730 966731 966770 967205 971927 97…" at bounding box center [915, 147] width 60 height 16
select select "985178"
click at [885, 139] on select "925698 934462 934831 938572 941363 942374 952730 966731 966770 967205 971927 97…" at bounding box center [915, 147] width 60 height 16
click at [633, 512] on link "View" at bounding box center [650, 512] width 98 height 19
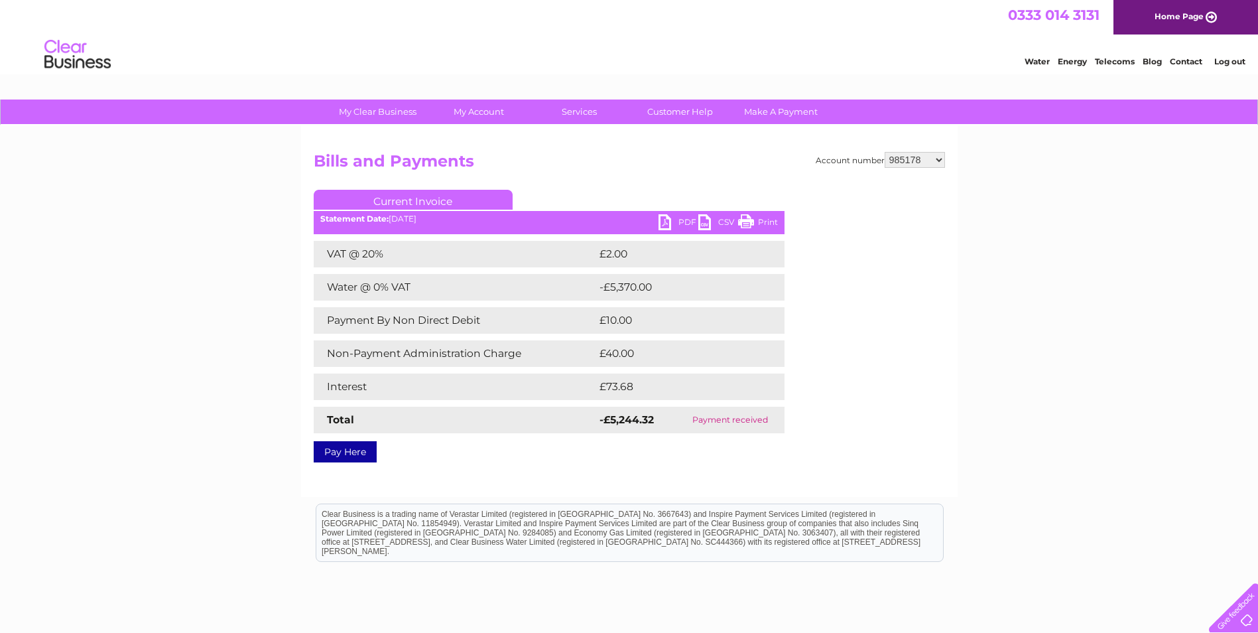
click at [663, 223] on link "PDF" at bounding box center [679, 223] width 40 height 19
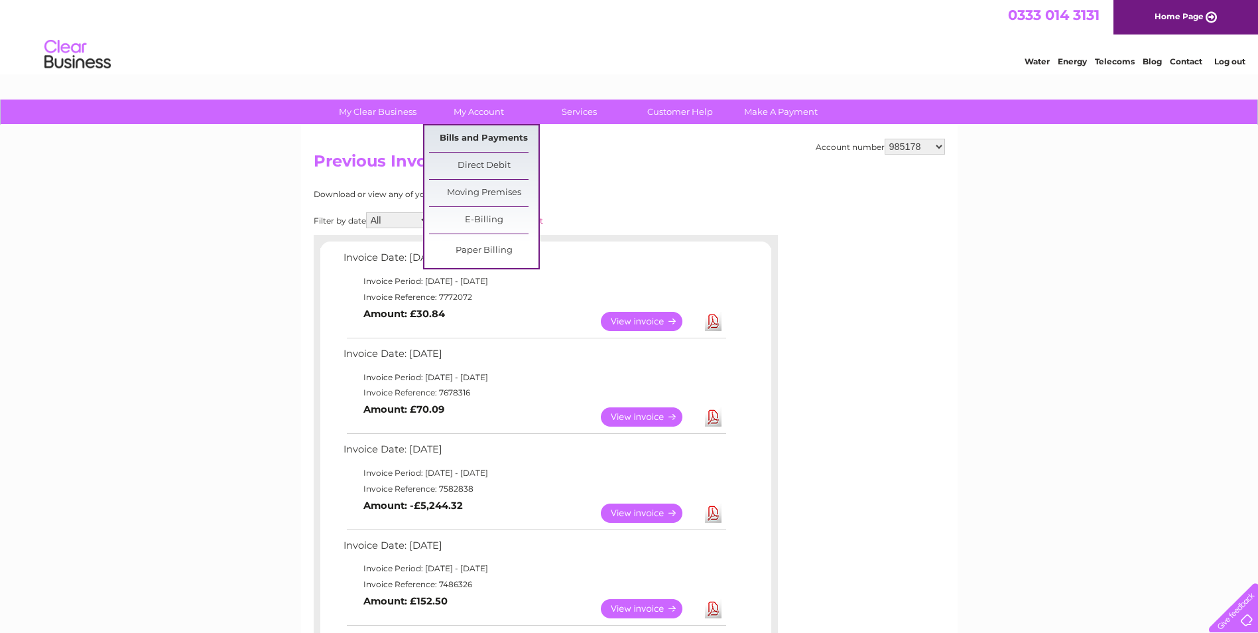
click at [490, 137] on link "Bills and Payments" at bounding box center [483, 138] width 109 height 27
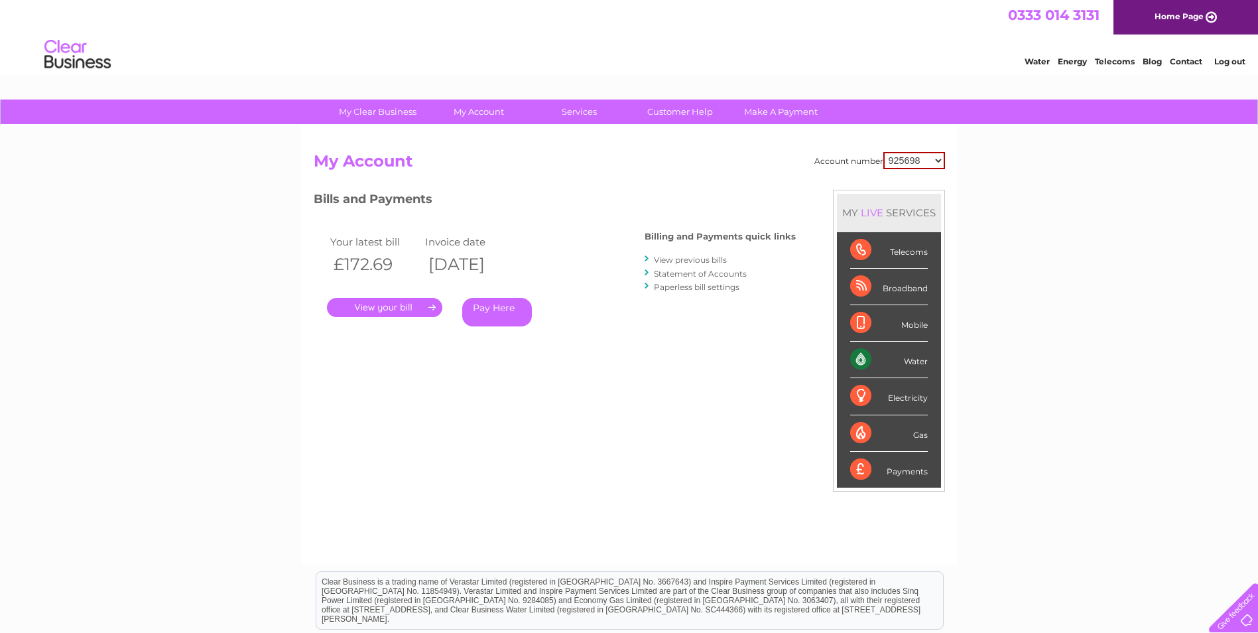
click at [703, 273] on link "Statement of Accounts" at bounding box center [700, 274] width 93 height 10
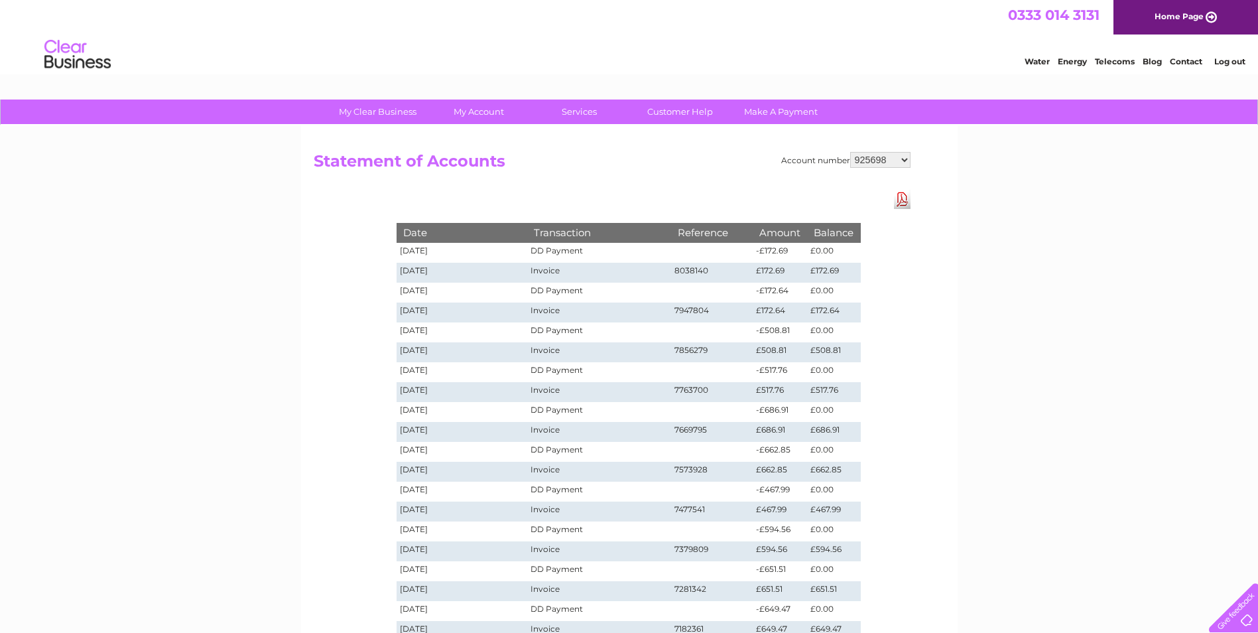
click at [905, 161] on select "925698 934462 934831 938572 941363 942374 952730 966731 966770 967205 971927 97…" at bounding box center [880, 160] width 60 height 16
select select "985178"
click at [850, 152] on select "925698 934462 934831 938572 941363 942374 952730 966731 966770 967205 971927 97…" at bounding box center [880, 160] width 60 height 16
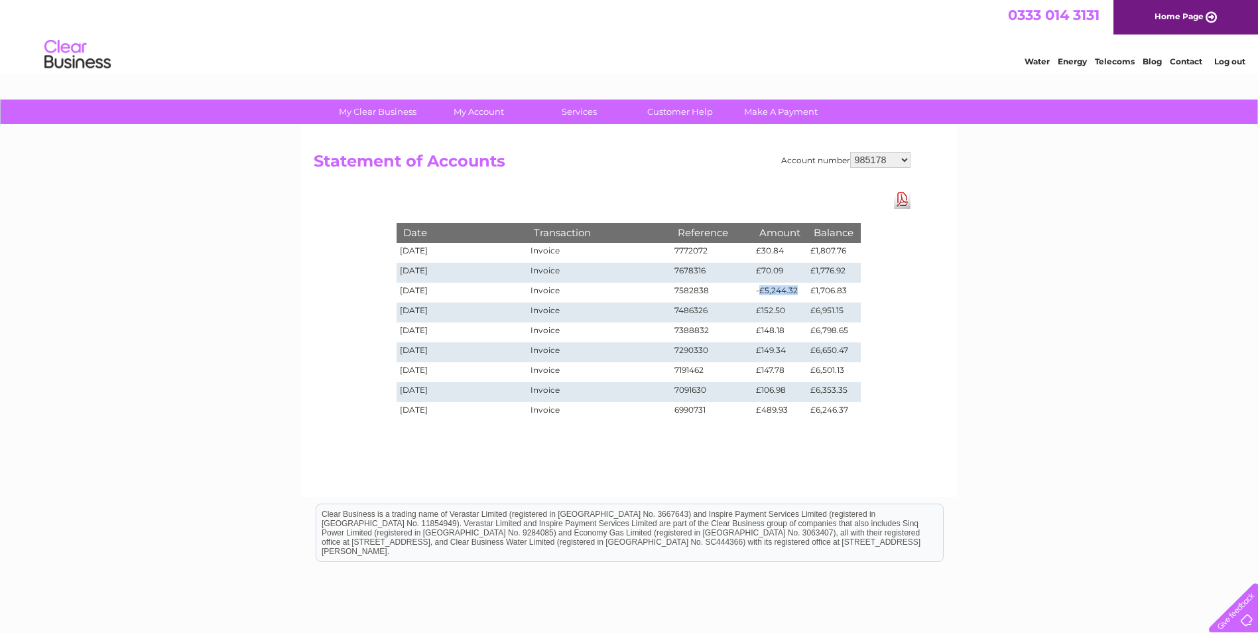
drag, startPoint x: 759, startPoint y: 292, endPoint x: 806, endPoint y: 296, distance: 47.3
click at [806, 296] on td "-£5,244.32" at bounding box center [780, 293] width 54 height 20
